Goal: Transaction & Acquisition: Download file/media

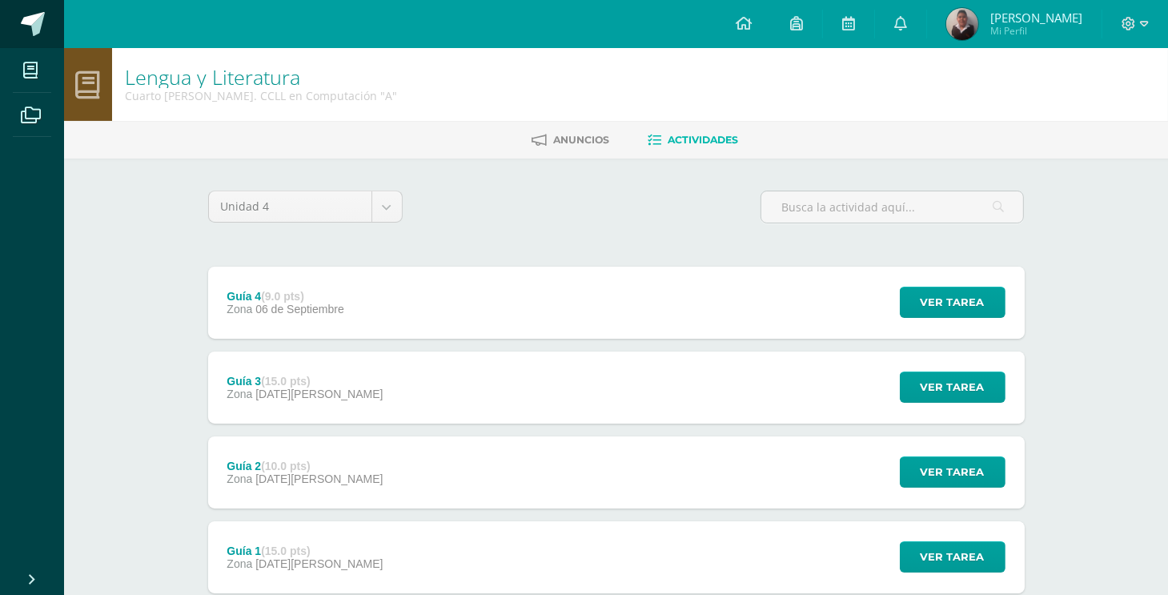
click at [54, 33] on span at bounding box center [87, 25] width 75 height 34
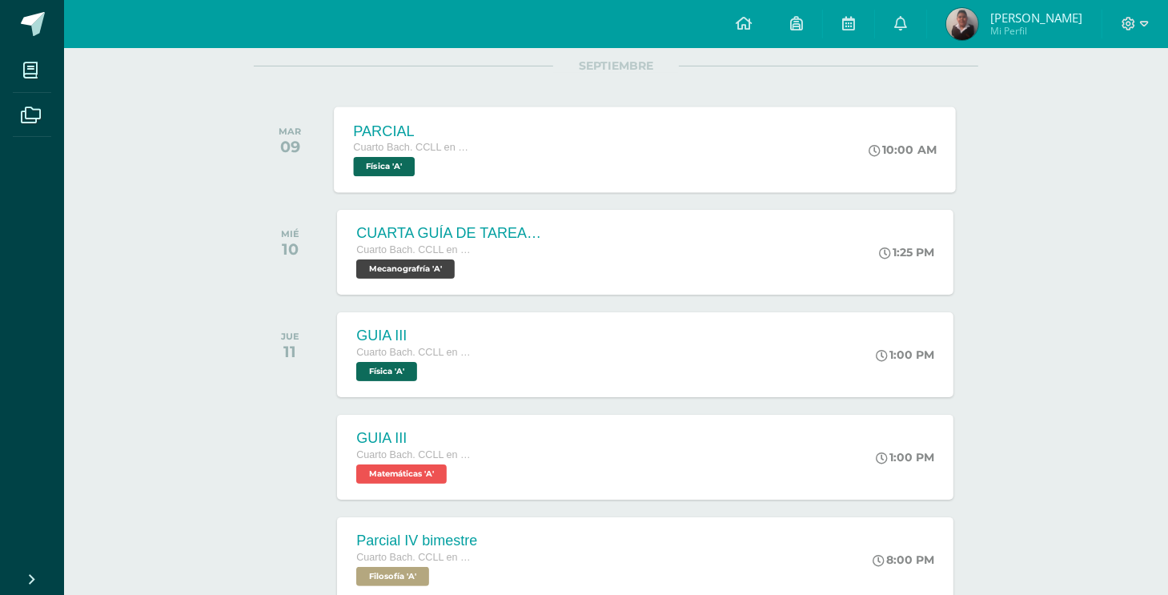
scroll to position [212, 0]
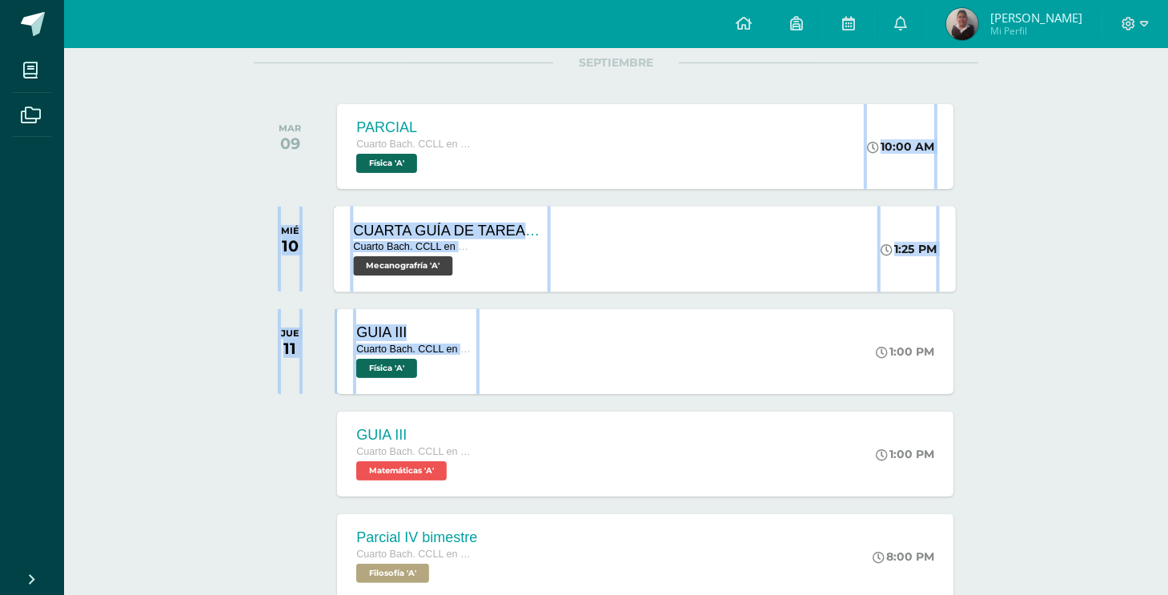
drag, startPoint x: 512, startPoint y: 347, endPoint x: 555, endPoint y: 243, distance: 112.7
click at [555, 243] on div "SEPTIEMBRE [DATE] PARCIAL Cuarto [PERSON_NAME]. CCLL en Computación Física 'A' …" at bounding box center [616, 382] width 724 height 641
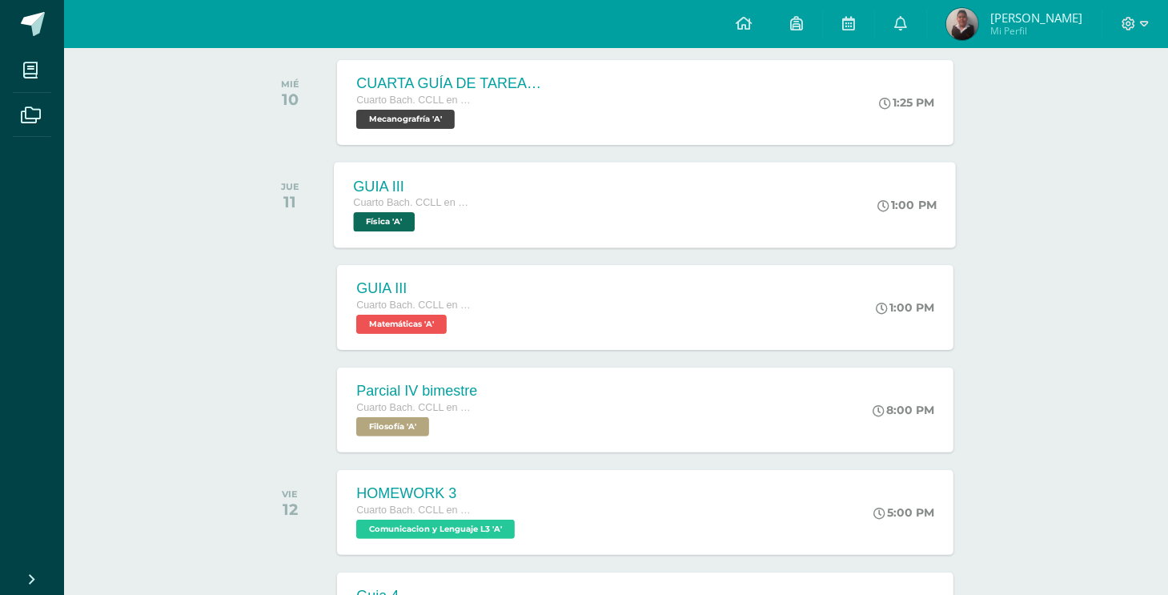
scroll to position [388, 0]
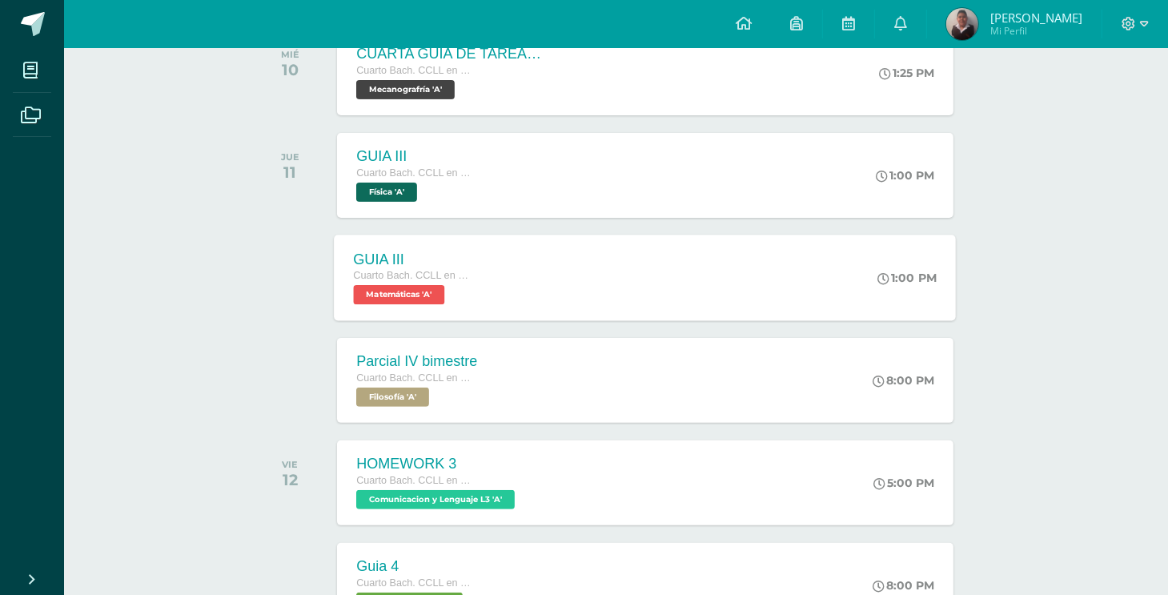
click at [702, 239] on div "GUIA III Cuarto [PERSON_NAME]. CCLL en Computación Matemáticas 'A' 1:00 PM GUIA…" at bounding box center [646, 277] width 622 height 86
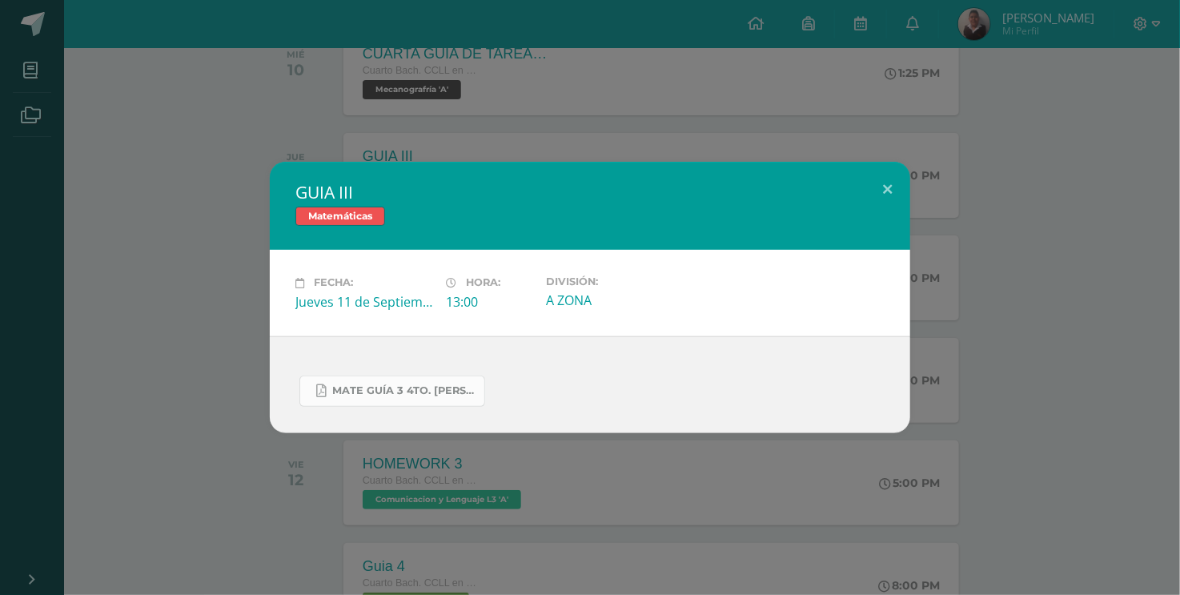
click at [415, 395] on span "MATE GUÍA 3 4TO. [PERSON_NAME].docx.pdf" at bounding box center [404, 390] width 144 height 13
click at [883, 193] on button at bounding box center [887, 189] width 46 height 54
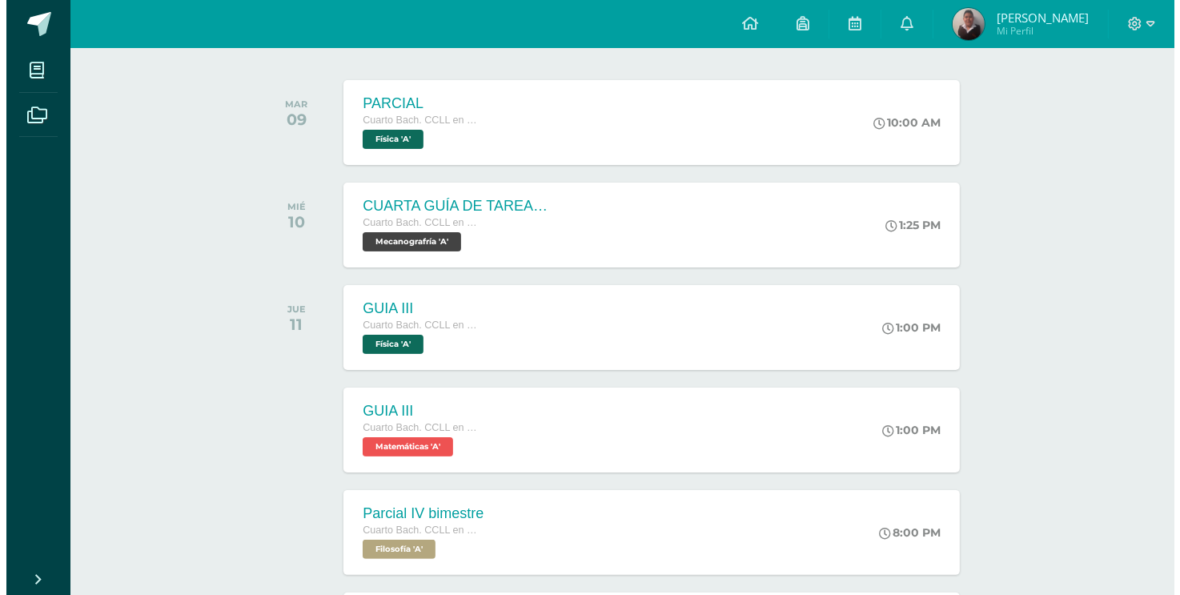
scroll to position [240, 0]
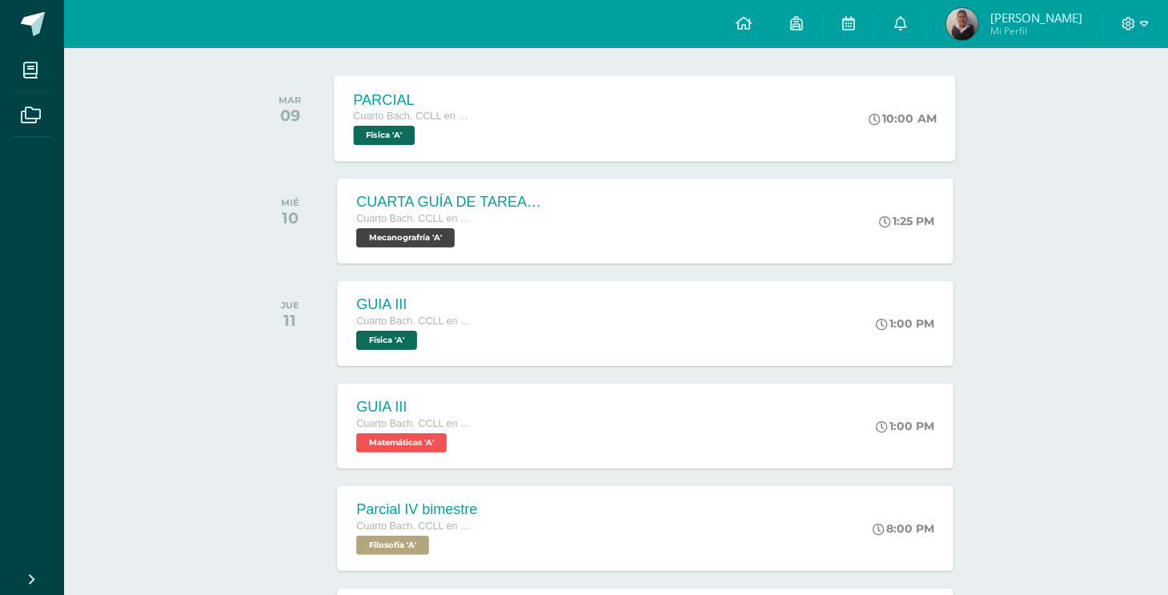
click at [800, 134] on div "PARCIAL Cuarto [PERSON_NAME]. CCLL en Computación Física 'A' 10:00 AM PARCIAL F…" at bounding box center [646, 118] width 622 height 86
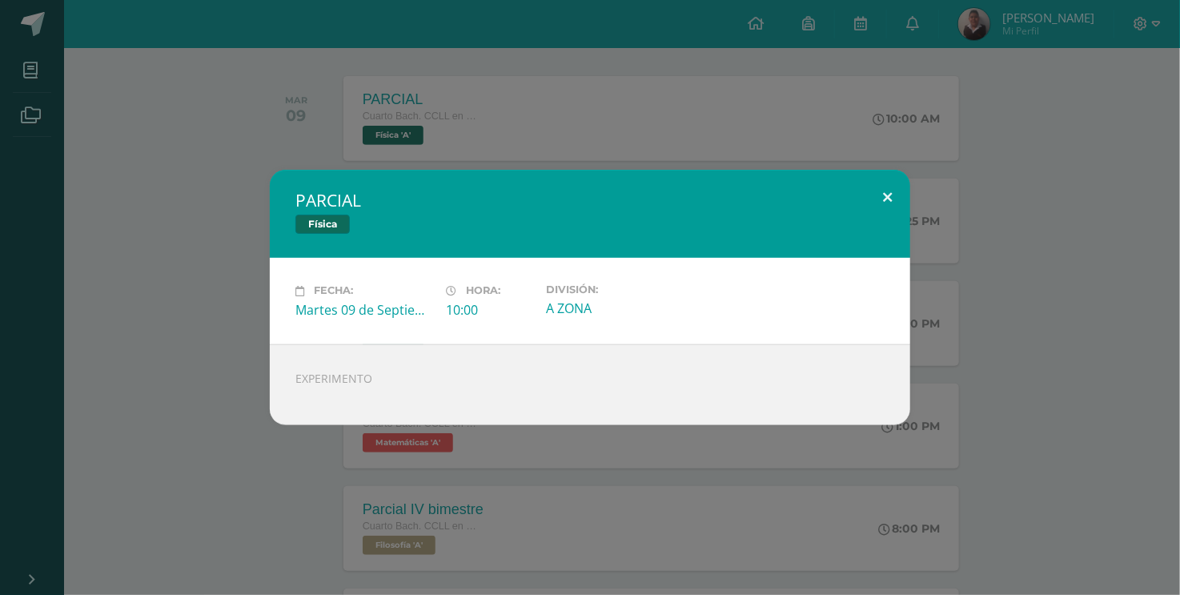
click at [879, 191] on button at bounding box center [887, 197] width 46 height 54
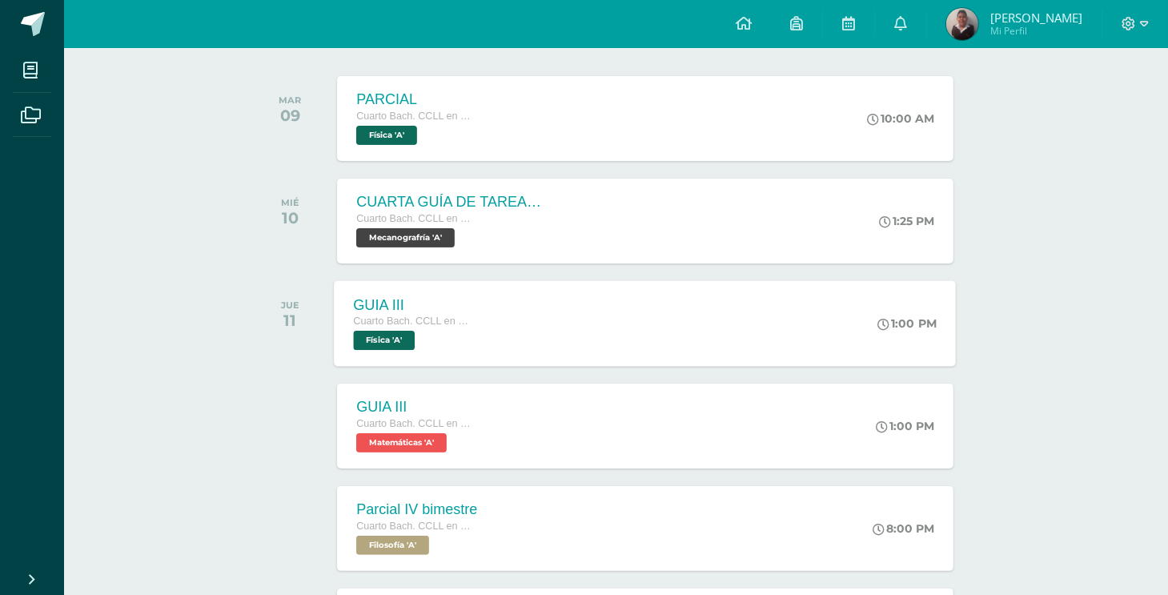
click at [708, 345] on div "GUIA III Cuarto [PERSON_NAME]. CCLL en Computación Física 'A' 1:00 PM GUIA III …" at bounding box center [646, 323] width 622 height 86
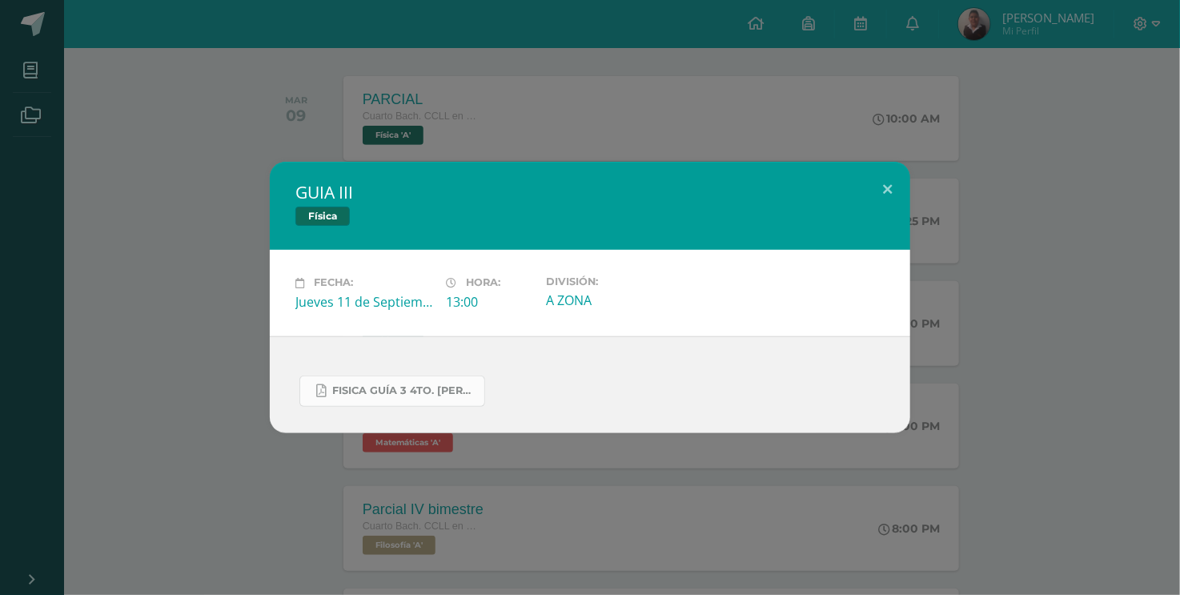
click at [480, 390] on link "FISICA GUÍA 3 4TO. [PERSON_NAME].docx.pdf" at bounding box center [392, 390] width 186 height 31
